Goal: Find specific page/section: Find specific page/section

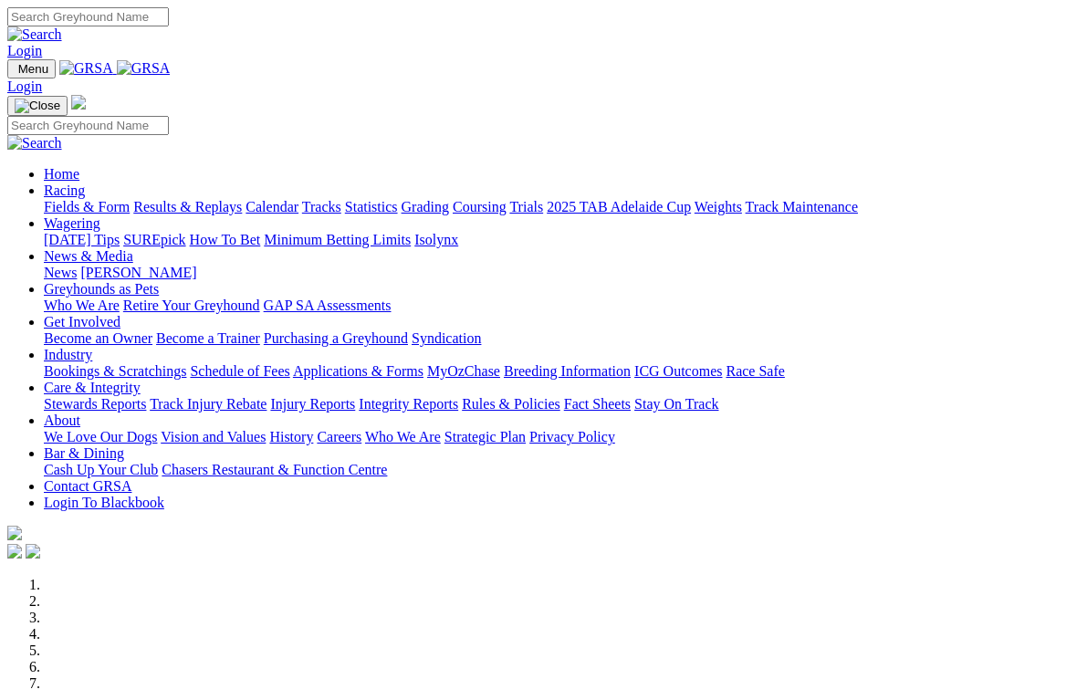
click at [85, 183] on link "Racing" at bounding box center [64, 191] width 41 height 16
click at [92, 347] on link "Industry" at bounding box center [68, 355] width 48 height 16
click at [85, 183] on link "Racing" at bounding box center [64, 191] width 41 height 16
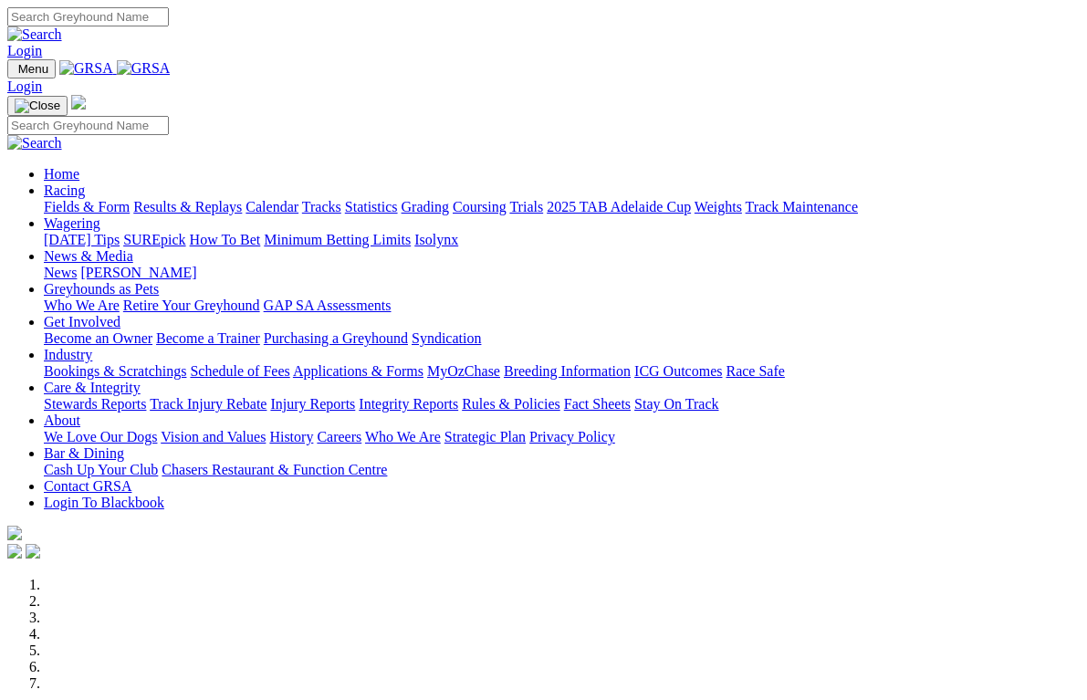
click at [298, 199] on link "Calendar" at bounding box center [271, 207] width 53 height 16
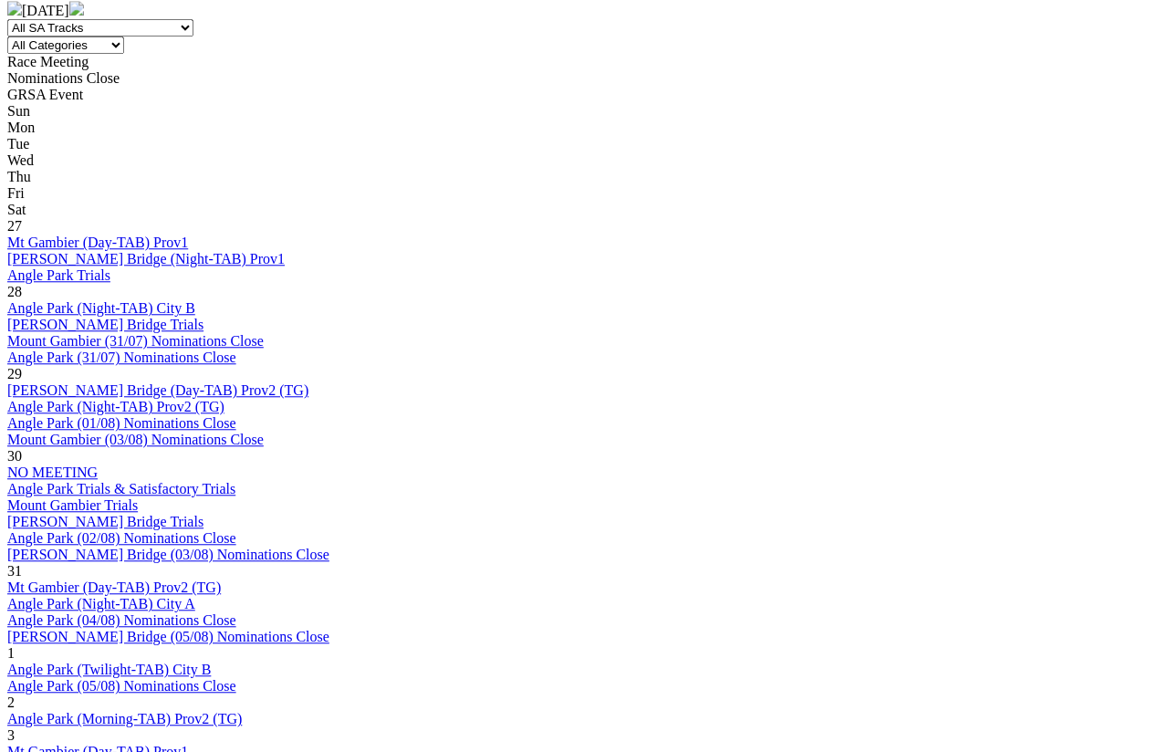
scroll to position [832, 0]
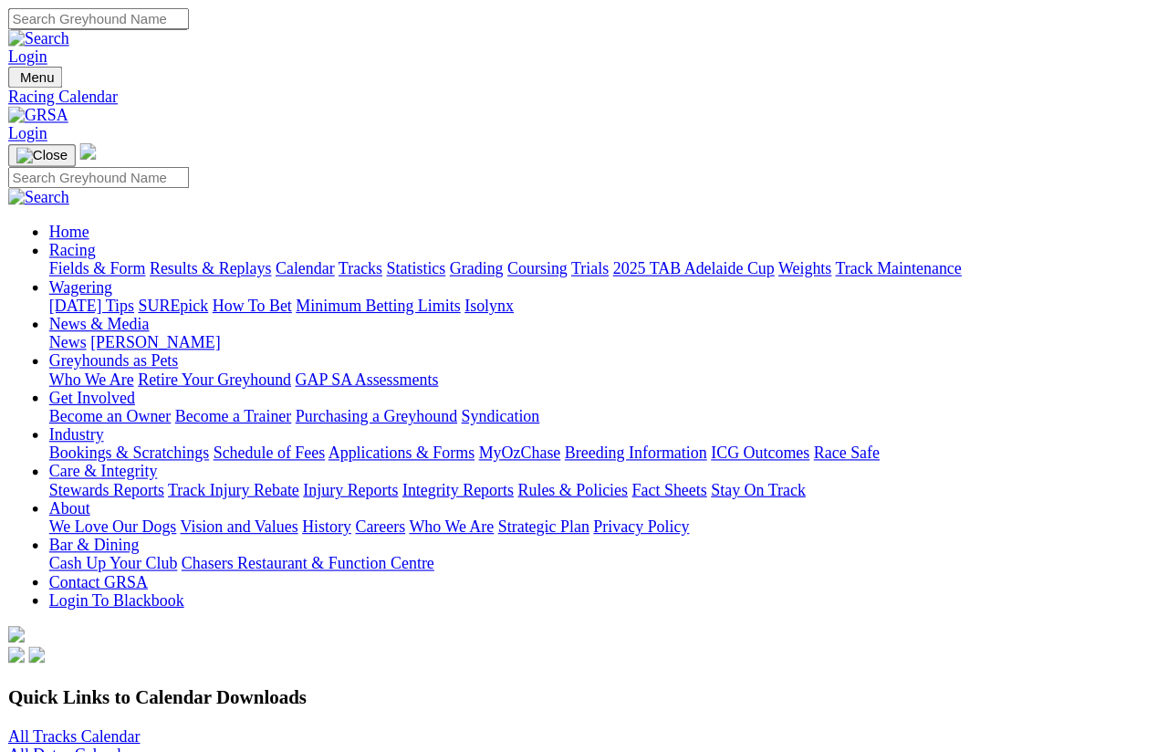
scroll to position [985, 0]
